Goal: Task Accomplishment & Management: Manage account settings

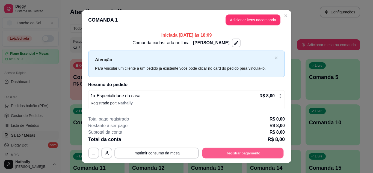
click at [254, 152] on button "Registrar pagamento" at bounding box center [242, 153] width 81 height 11
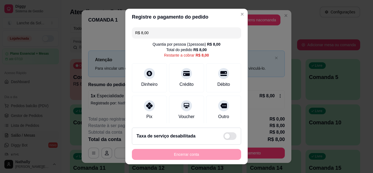
click at [152, 110] on div "Pix" at bounding box center [149, 110] width 35 height 29
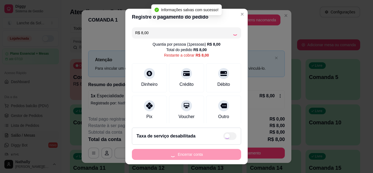
type input "R$ 0,00"
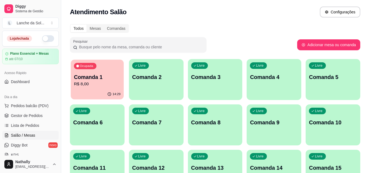
click at [103, 85] on p "R$ 8,00" at bounding box center [97, 84] width 47 height 6
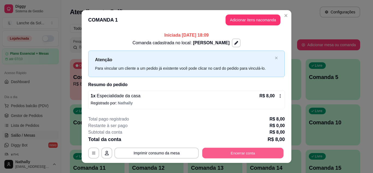
click at [227, 154] on button "Encerrar conta" at bounding box center [242, 153] width 81 height 11
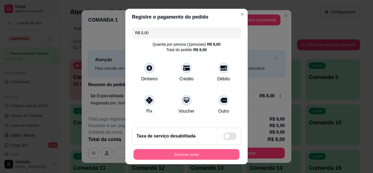
click at [193, 154] on button "Encerrar conta" at bounding box center [186, 154] width 106 height 11
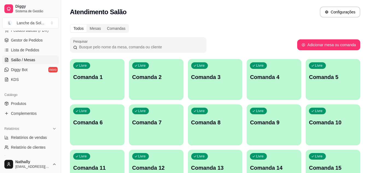
scroll to position [92, 0]
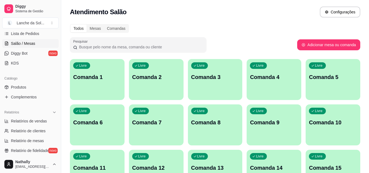
click at [41, 120] on span "Relatórios de vendas" at bounding box center [29, 120] width 36 height 5
select select "ALL"
select select "0"
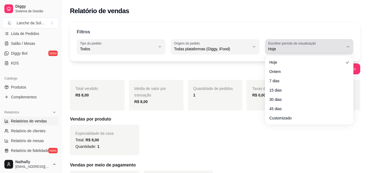
click at [352, 42] on button "Escolher período de visualização Hoje" at bounding box center [309, 46] width 88 height 15
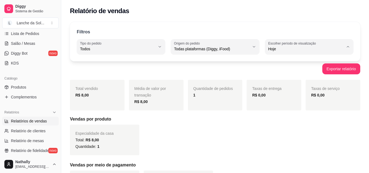
click at [277, 70] on span "Ontem" at bounding box center [305, 70] width 71 height 5
type input "1"
select select "1"
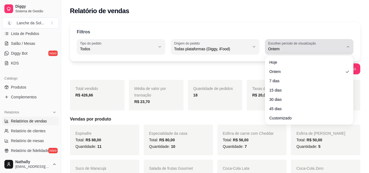
click at [307, 47] on span "Ontem" at bounding box center [305, 48] width 75 height 5
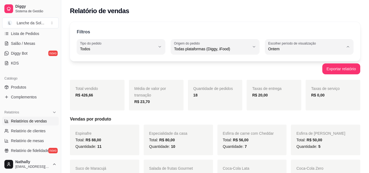
click at [279, 118] on span "Customizado" at bounding box center [305, 115] width 71 height 5
type input "-1"
select select "-1"
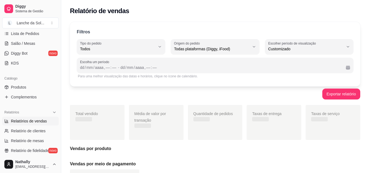
scroll to position [5, 0]
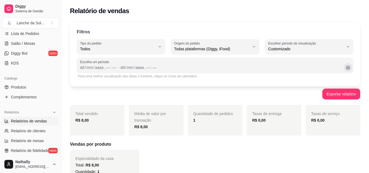
click at [347, 66] on button "Calendário" at bounding box center [347, 67] width 9 height 9
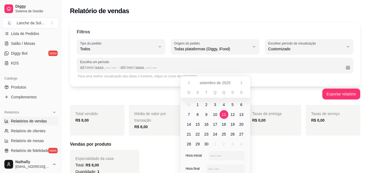
click at [222, 116] on span "11" at bounding box center [224, 114] width 4 height 5
click at [234, 114] on span "12" at bounding box center [232, 114] width 4 height 5
click at [213, 156] on div "––" at bounding box center [212, 155] width 5 height 5
click at [210, 167] on div "––" at bounding box center [210, 168] width 5 height 5
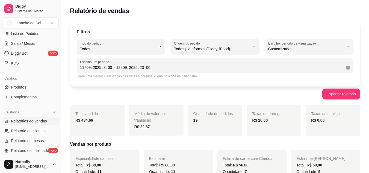
click at [352, 134] on div "Taxas de serviço R$ 0,00" at bounding box center [332, 120] width 55 height 31
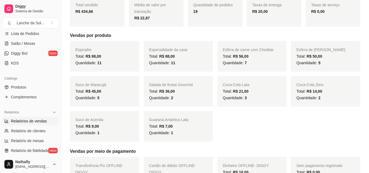
scroll to position [108, 0]
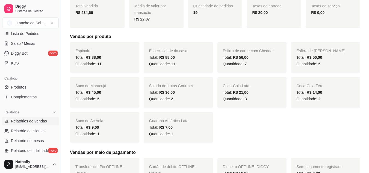
click at [38, 23] on div "Lanche da Sol ..." at bounding box center [31, 22] width 28 height 5
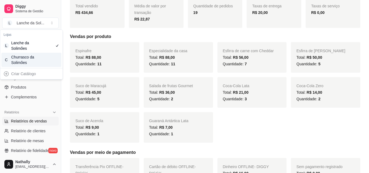
click at [34, 61] on div "Churrasco da Solimões" at bounding box center [23, 59] width 25 height 11
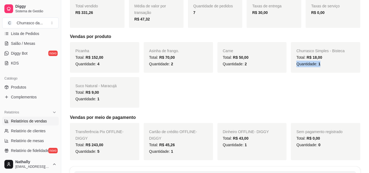
drag, startPoint x: 365, startPoint y: 62, endPoint x: 372, endPoint y: 57, distance: 9.1
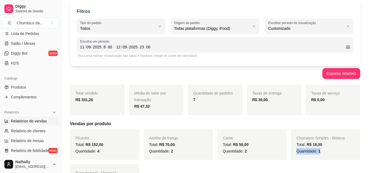
scroll to position [0, 0]
